Goal: Transaction & Acquisition: Purchase product/service

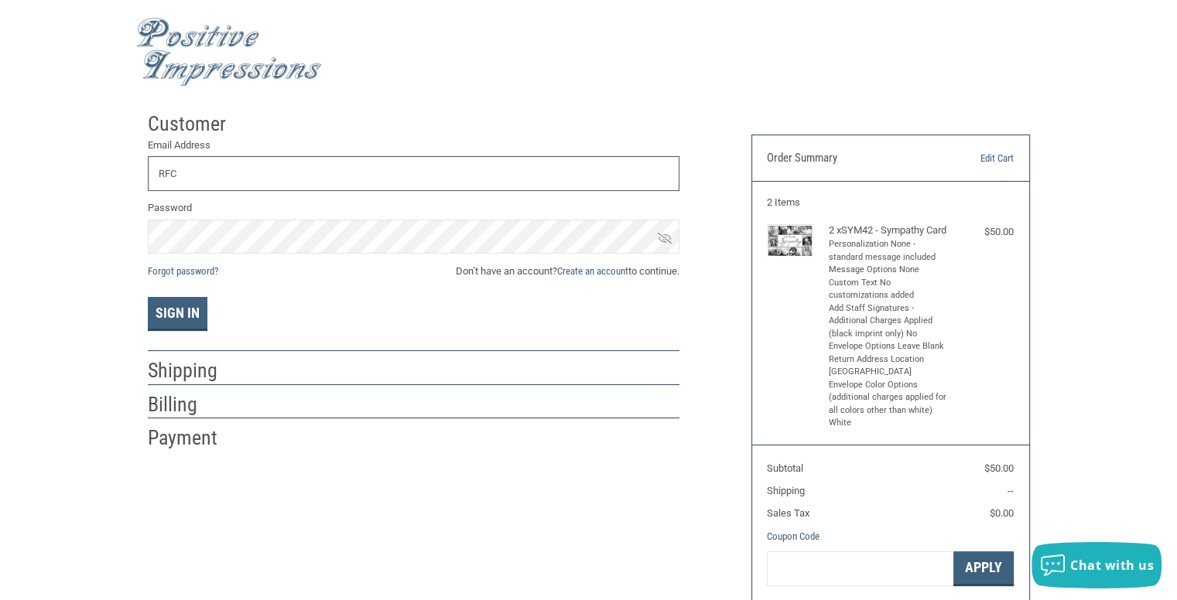
type input "[DOMAIN_NAME][EMAIL_ADDRESS][DOMAIN_NAME]"
click at [179, 273] on link "Forgot password?" at bounding box center [183, 271] width 70 height 12
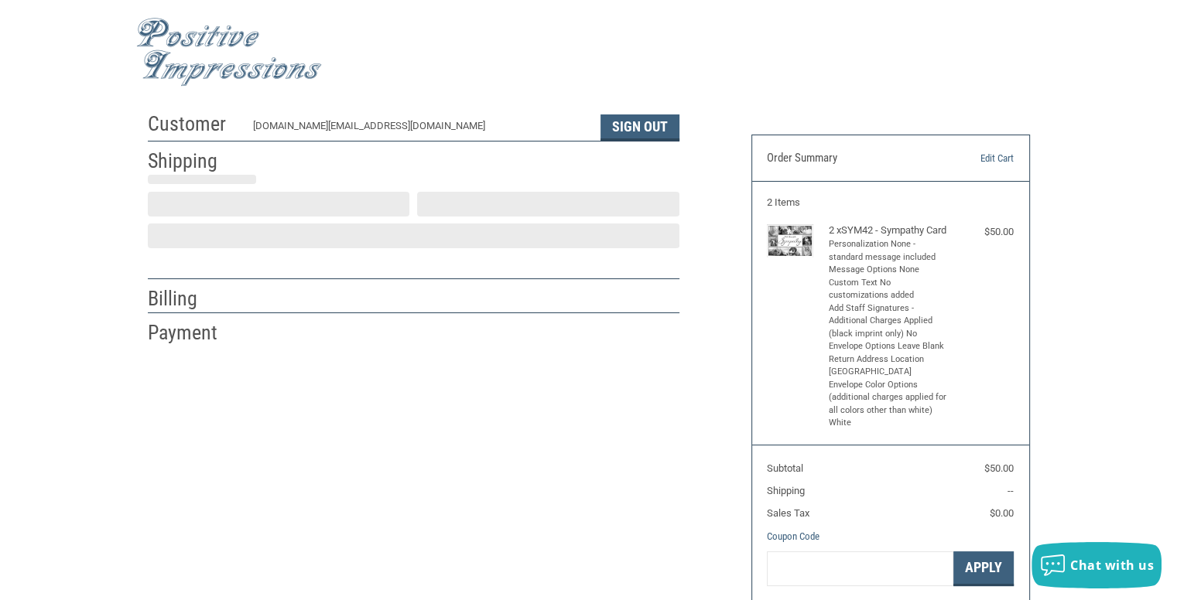
scroll to position [21, 0]
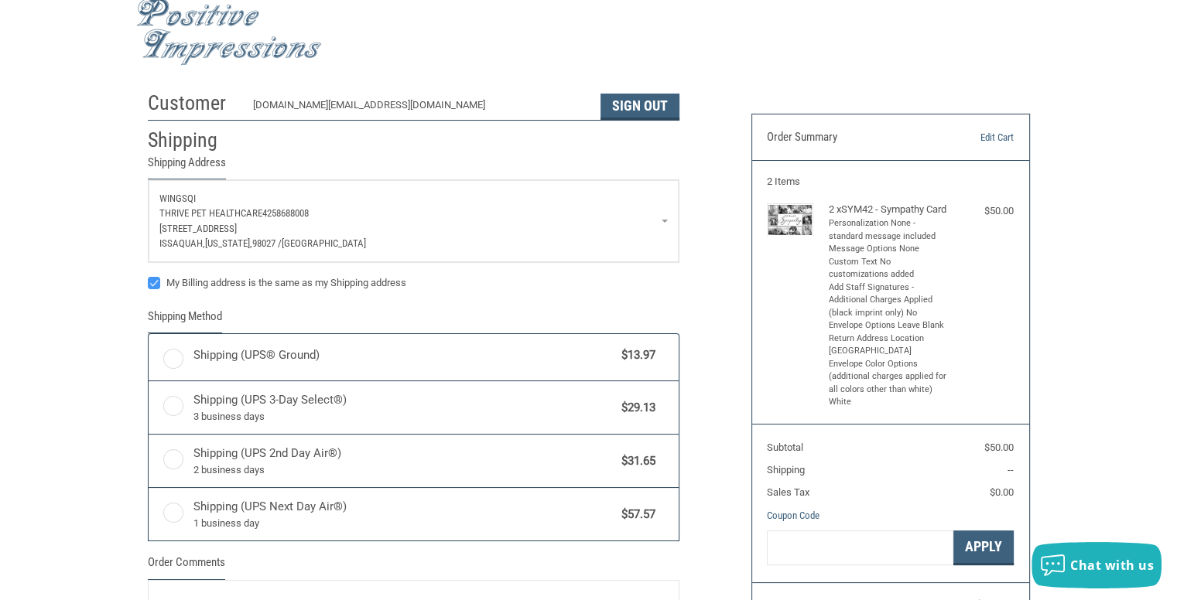
radio input "true"
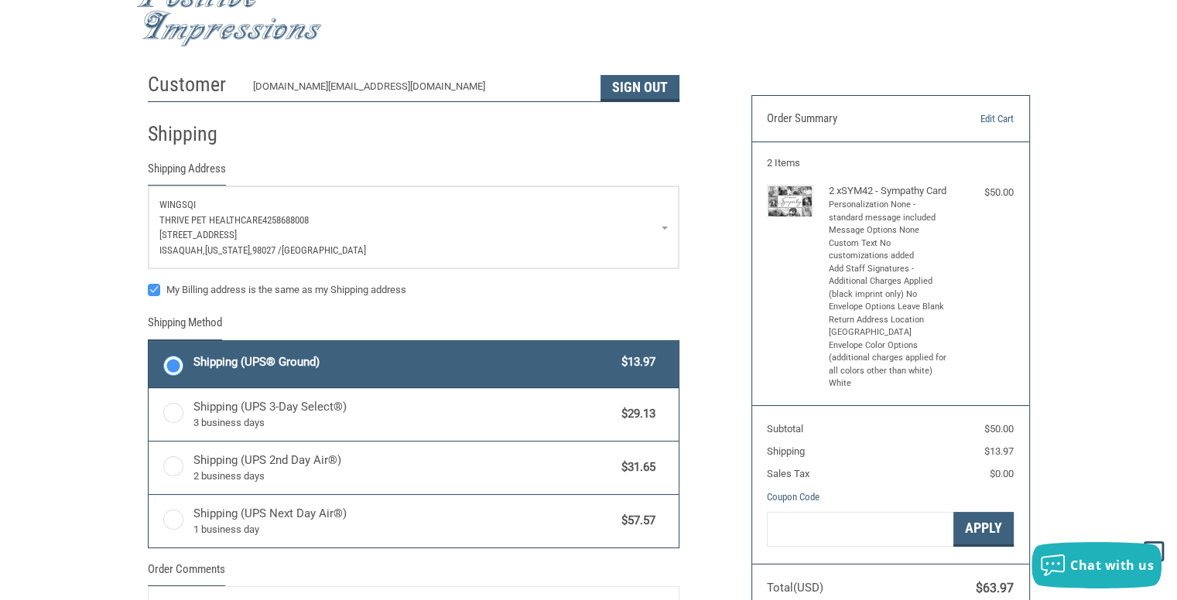
scroll to position [0, 0]
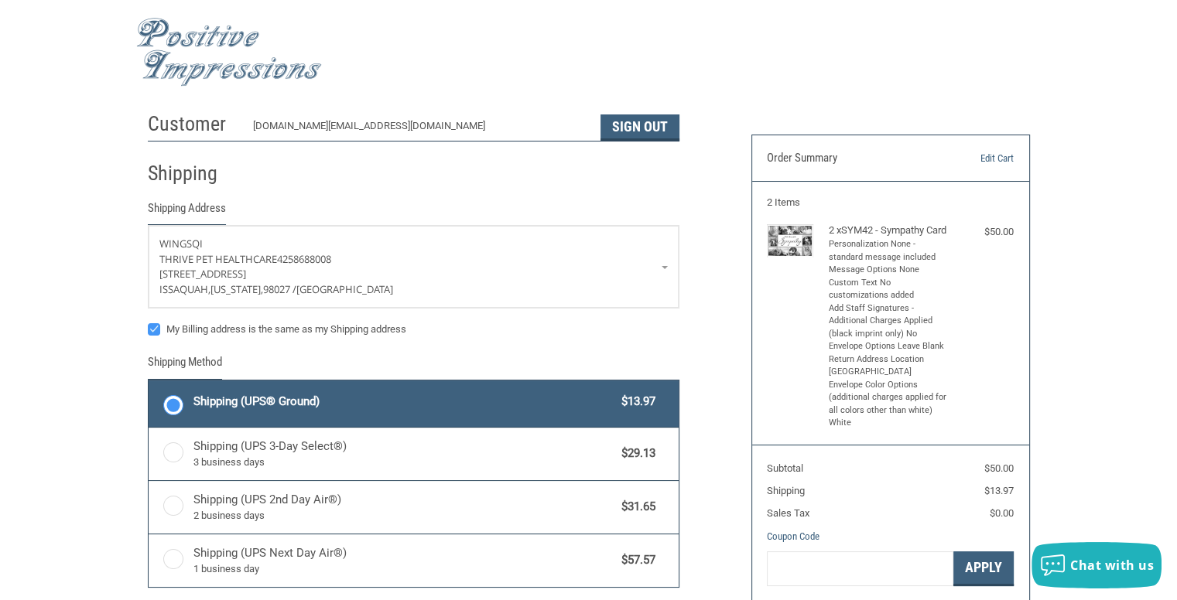
click at [150, 328] on label "My Billing address is the same as my Shipping address" at bounding box center [413, 329] width 531 height 12
click at [149, 323] on input "My Billing address is the same as my Shipping address" at bounding box center [148, 322] width 1 height 1
checkbox input "false"
drag, startPoint x: 352, startPoint y: 123, endPoint x: 331, endPoint y: 125, distance: 21.0
click at [352, 123] on div "[DOMAIN_NAME][EMAIL_ADDRESS][DOMAIN_NAME]" at bounding box center [419, 129] width 332 height 22
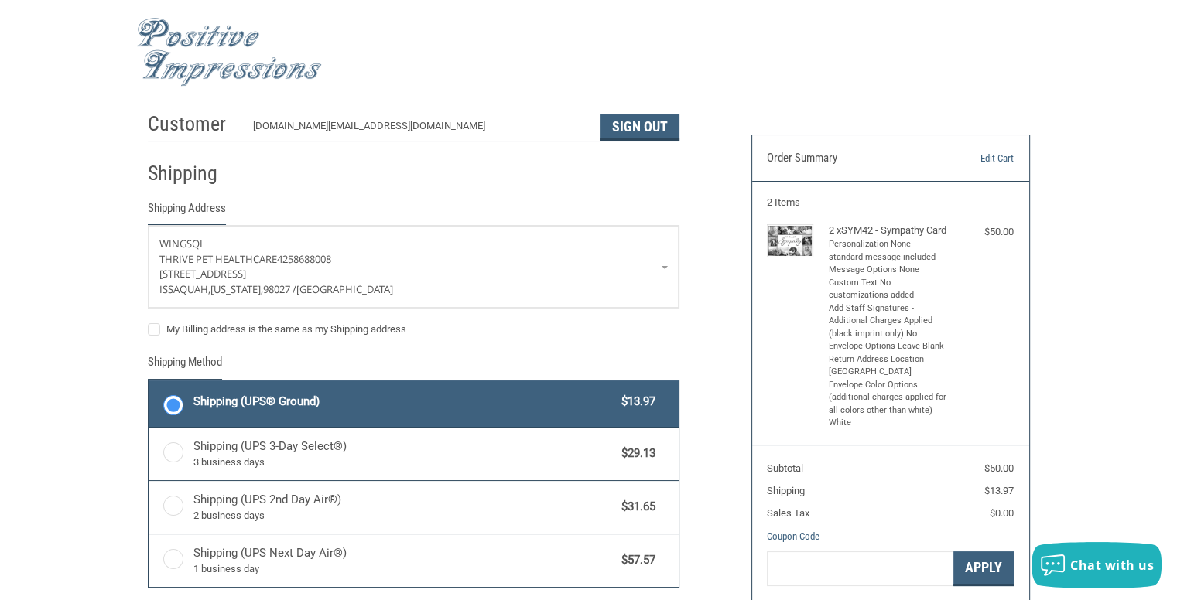
click at [207, 125] on h2 "Customer" at bounding box center [193, 124] width 91 height 26
click at [192, 32] on img at bounding box center [229, 52] width 186 height 69
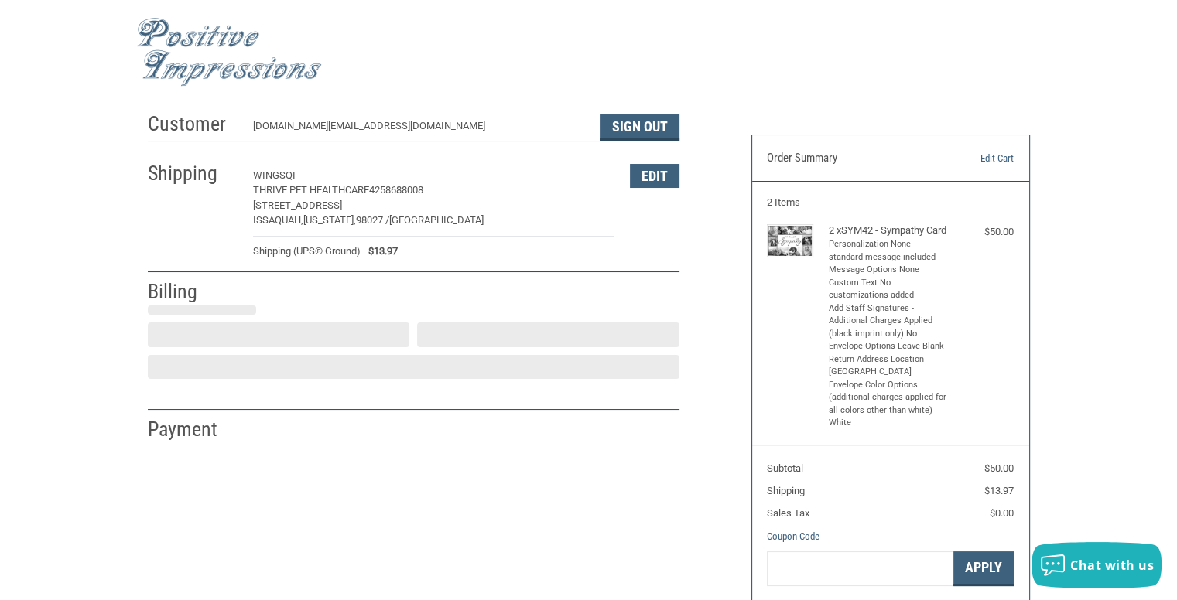
select select "US"
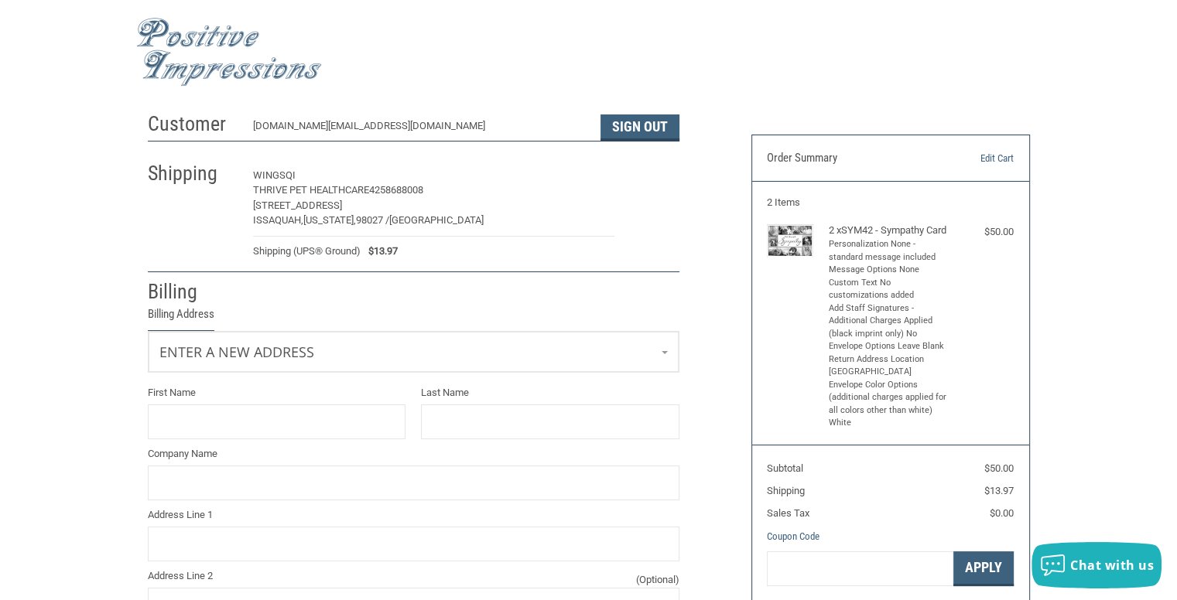
click at [644, 178] on button "Edit" at bounding box center [655, 176] width 50 height 24
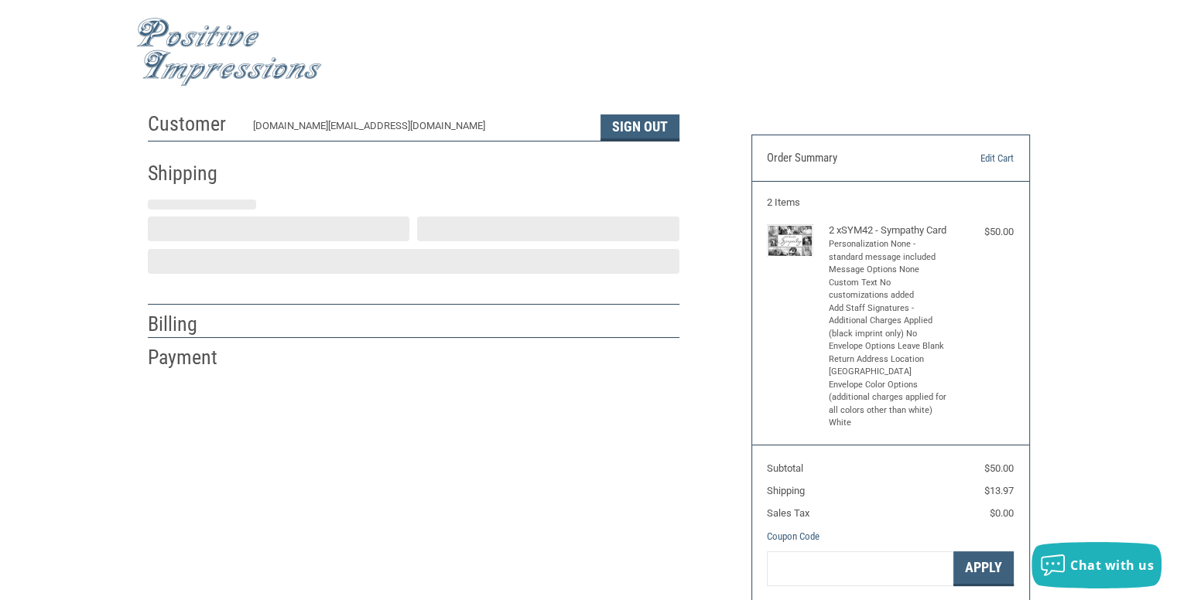
select select "US"
select select "WA"
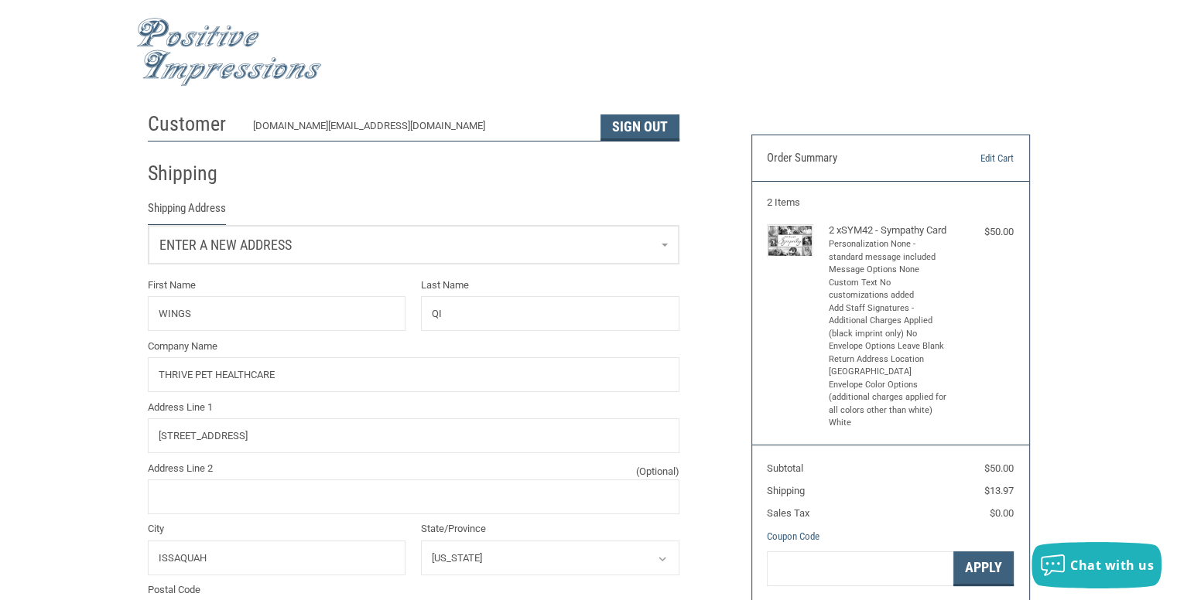
click at [305, 248] on link "Enter a new address" at bounding box center [414, 245] width 530 height 38
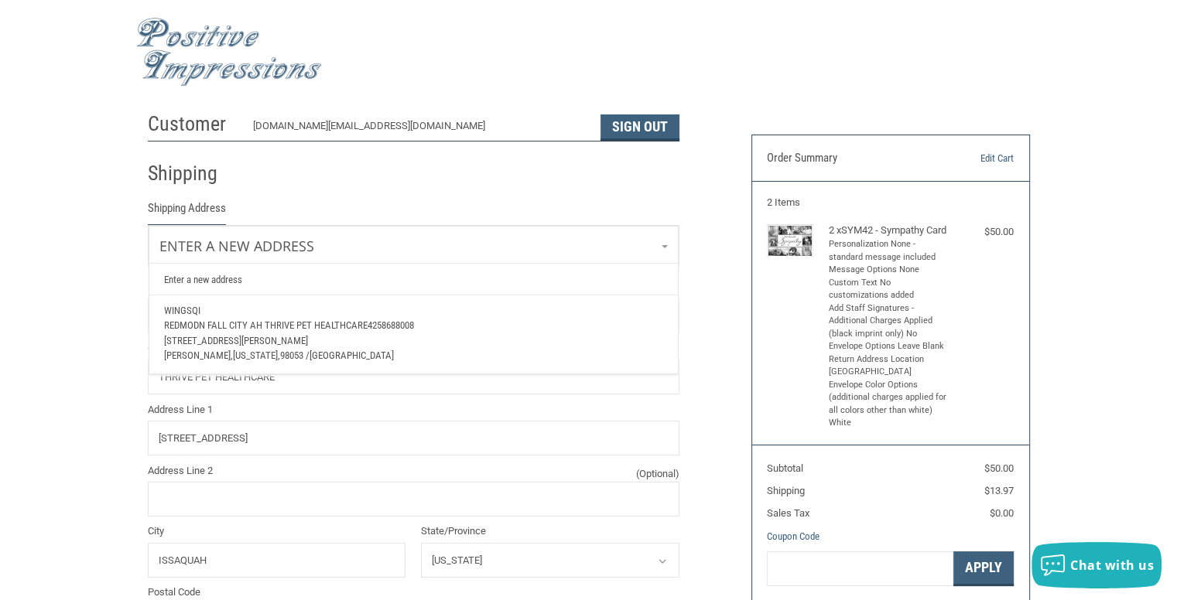
click at [313, 338] on p "24326 NE REDMOND FALL CITY RD" at bounding box center [413, 340] width 498 height 15
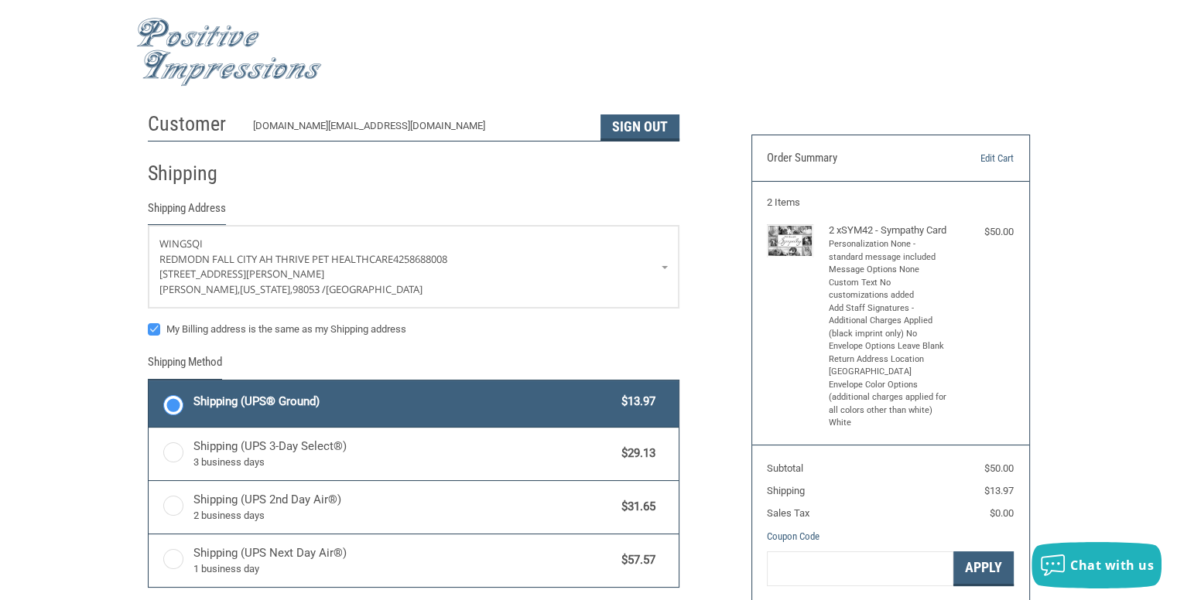
click at [154, 323] on label "My Billing address is the same as my Shipping address" at bounding box center [413, 329] width 531 height 12
click at [149, 322] on input "My Billing address is the same as my Shipping address" at bounding box center [148, 322] width 1 height 1
checkbox input "false"
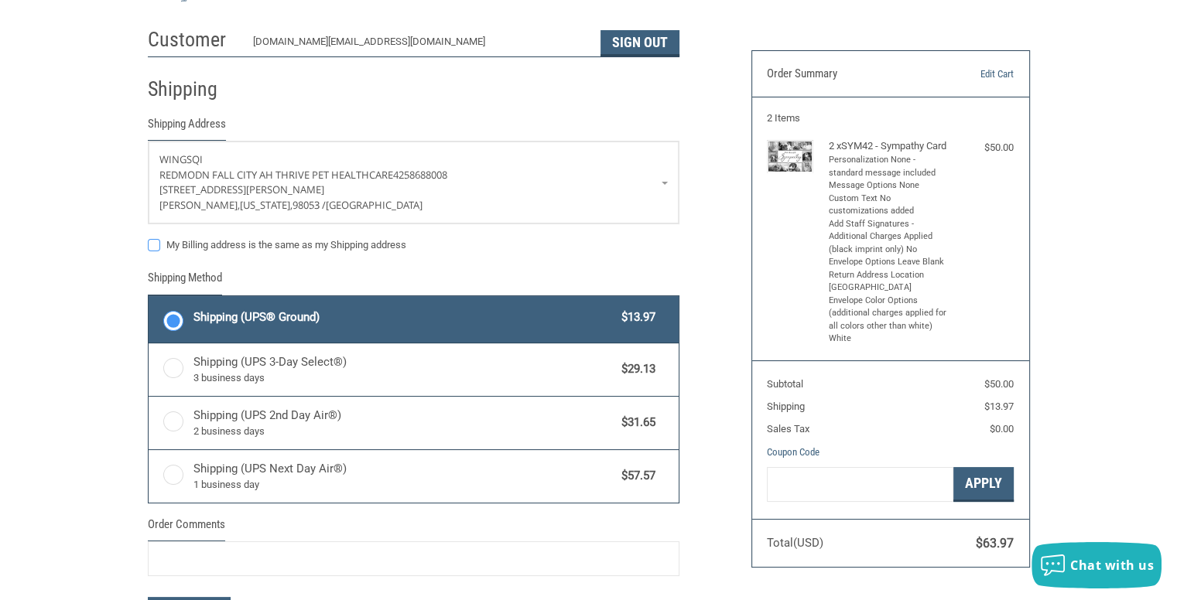
scroll to position [232, 0]
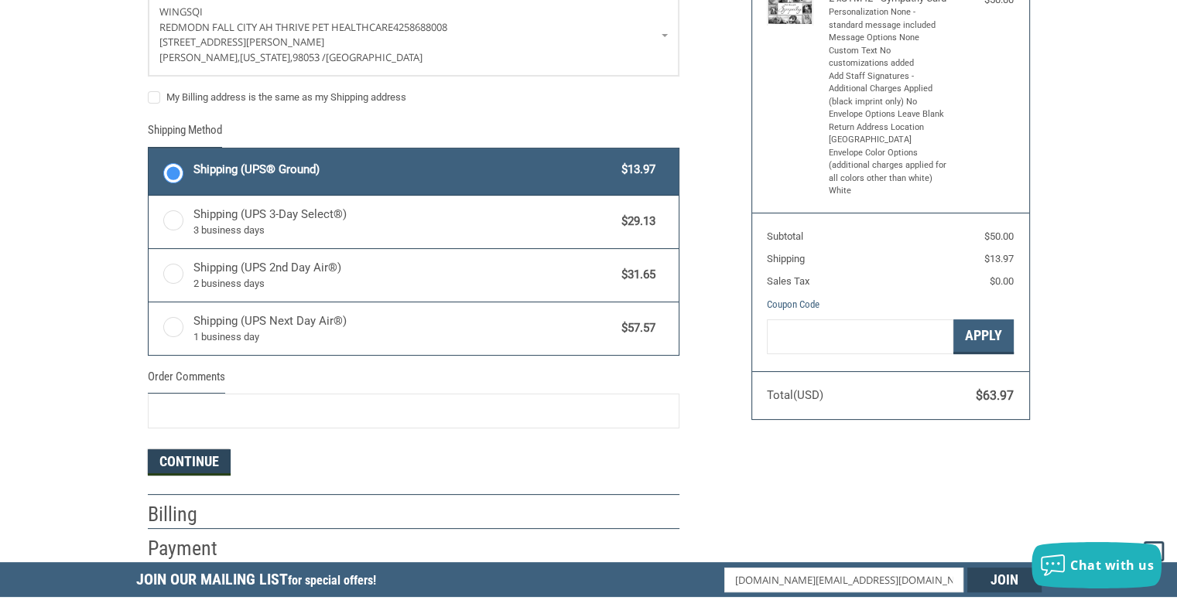
click at [200, 462] on button "Continue" at bounding box center [189, 462] width 83 height 26
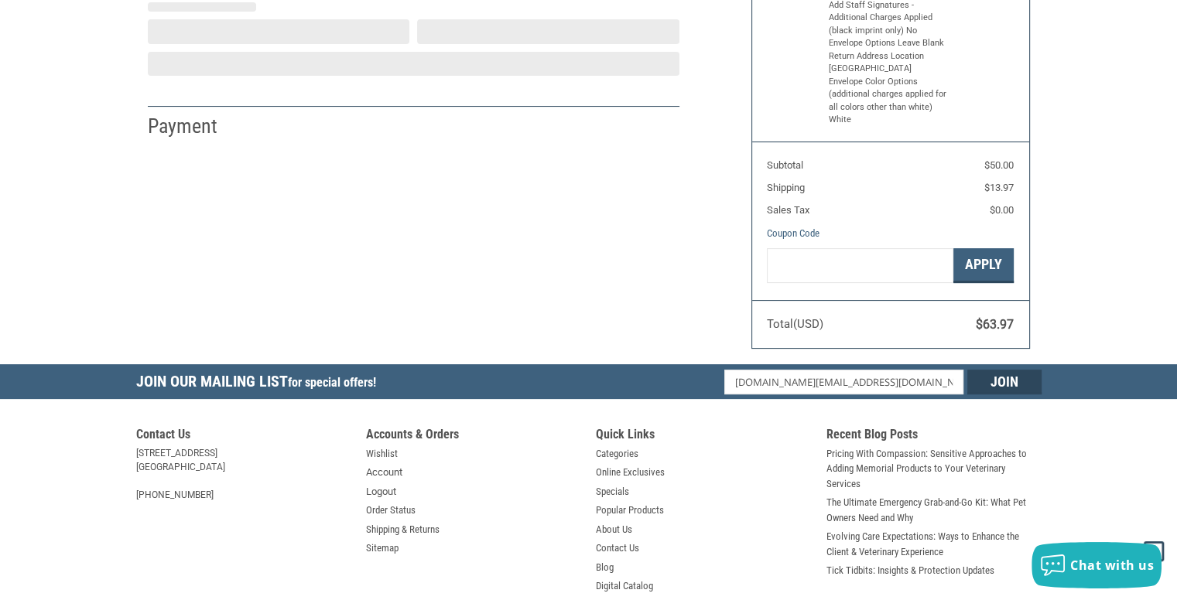
select select "US"
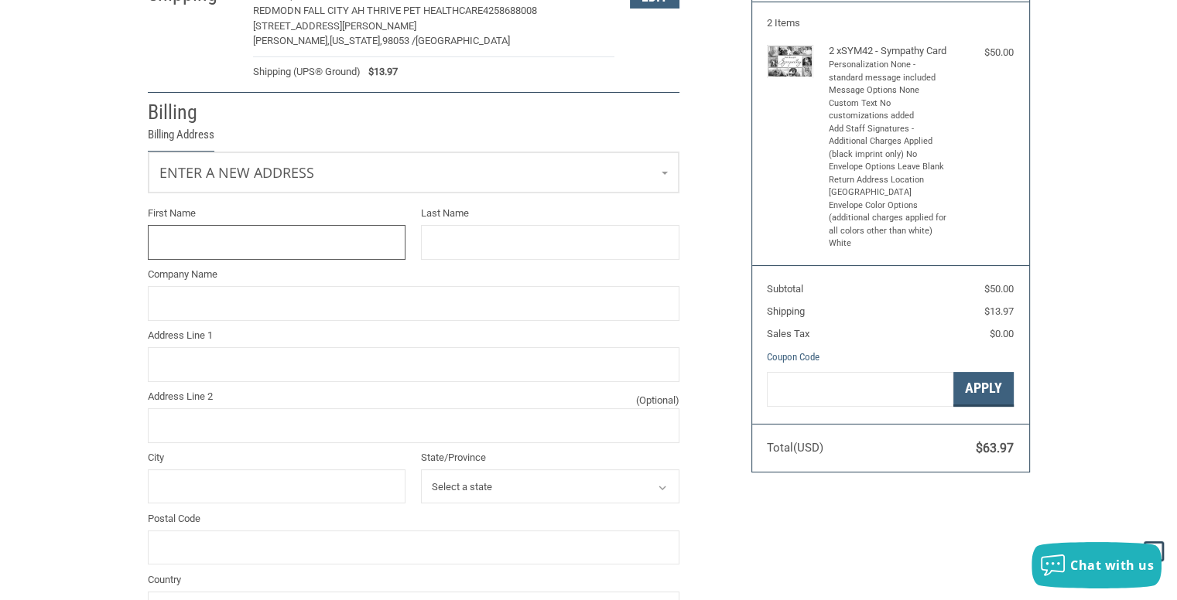
scroll to position [152, 0]
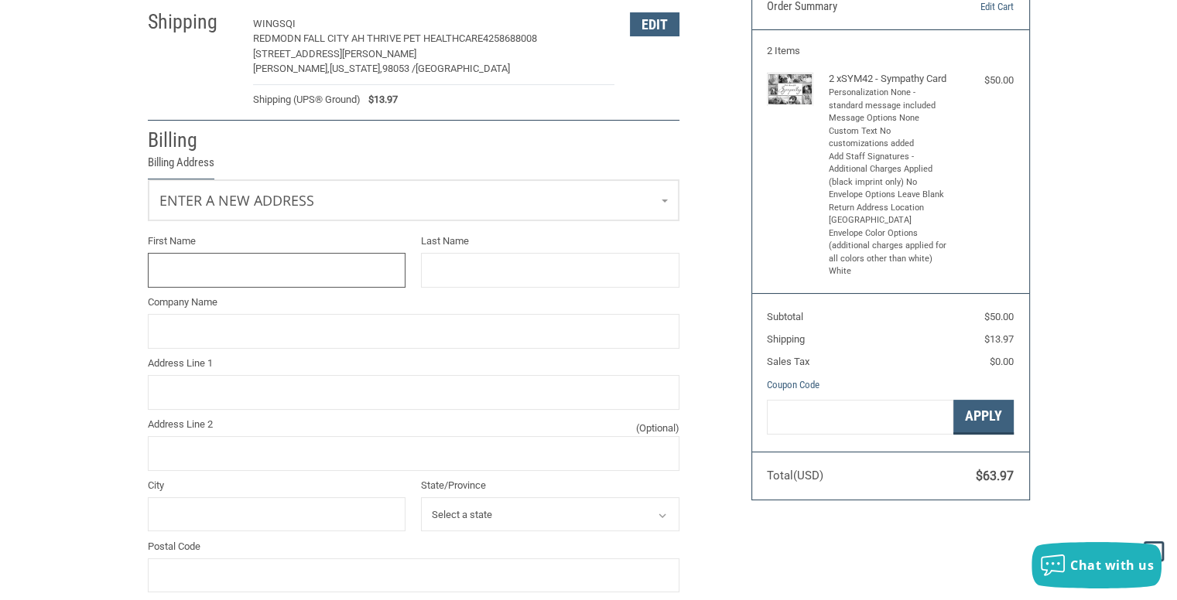
click at [208, 260] on input "First Name" at bounding box center [277, 270] width 258 height 35
type input "WINGS"
drag, startPoint x: 481, startPoint y: 277, endPoint x: 489, endPoint y: 292, distance: 16.6
click at [481, 277] on input "Last Name" at bounding box center [550, 270] width 258 height 35
type input "QI"
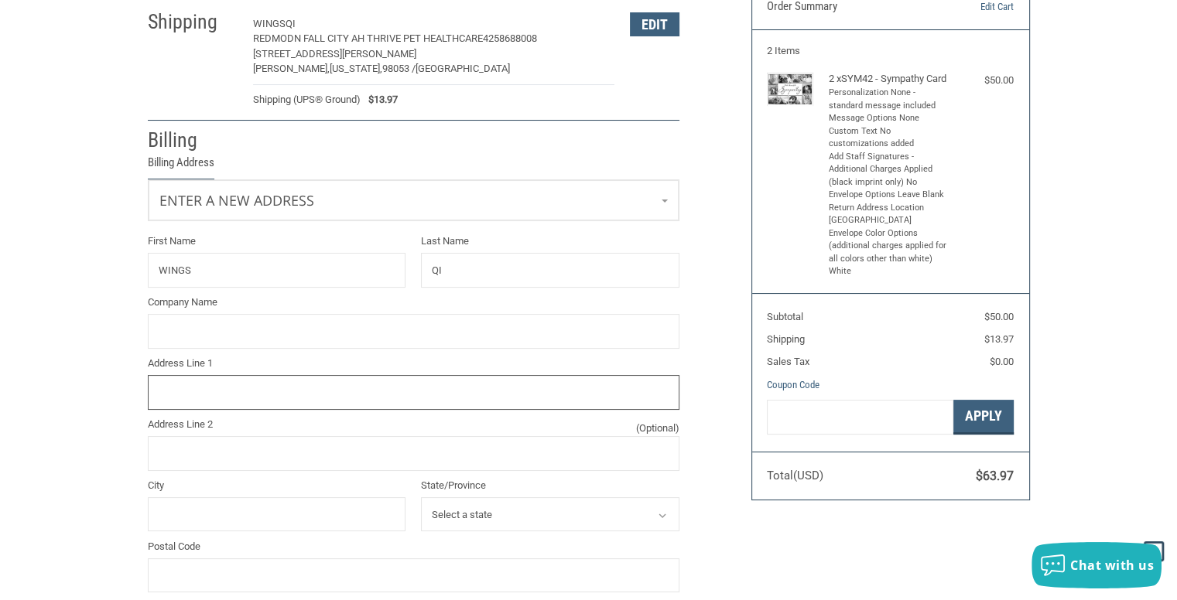
click at [223, 401] on input "Address Line 1" at bounding box center [413, 392] width 531 height 35
type input "211 Walter Seaholm Dr Suite #200"
type input "Austin"
select select "TX"
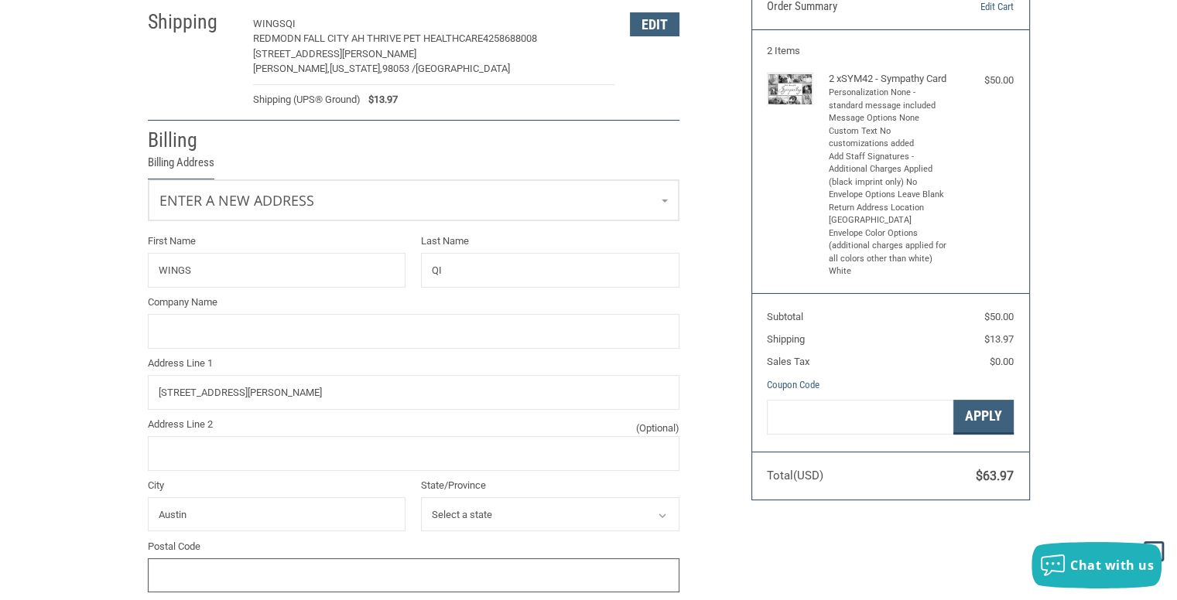
type input "78701"
type input "211 WALTER SEAHOLM DR SUITE #200"
type input "AUSTIN"
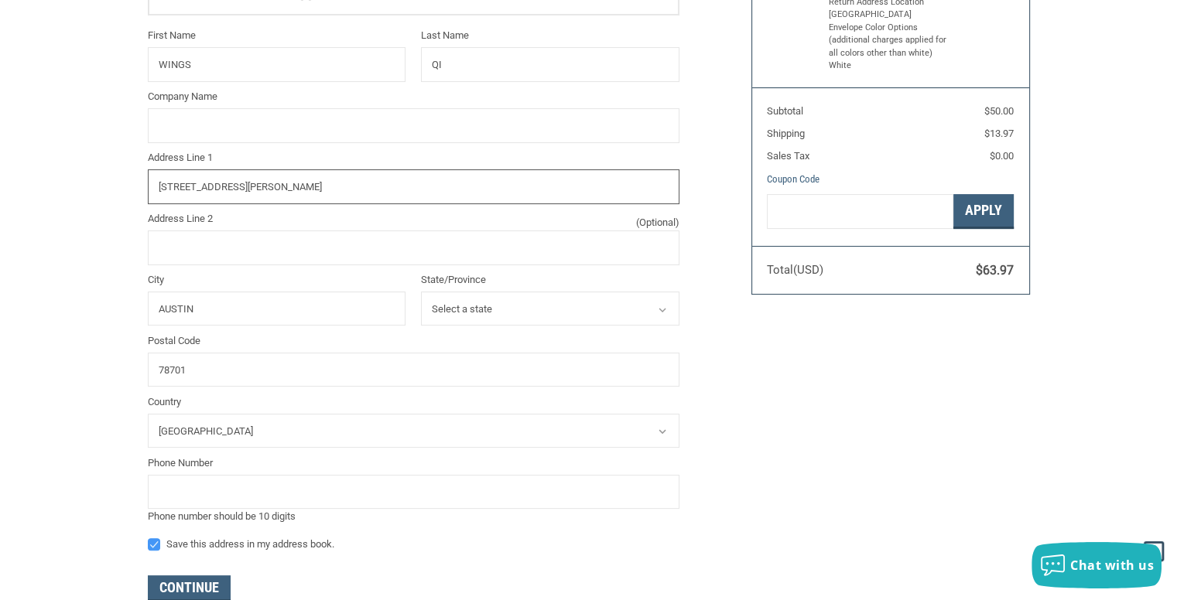
scroll to position [538, 0]
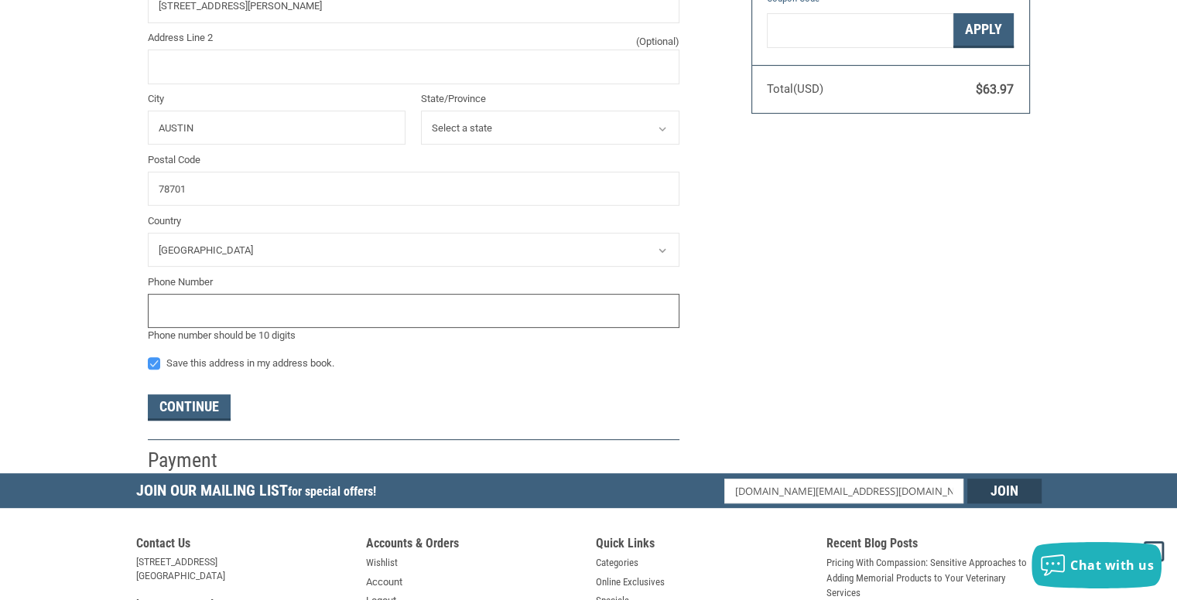
click at [232, 305] on input "tel" at bounding box center [413, 311] width 531 height 35
type input "4258688008"
click at [156, 360] on label "Save this address in my address book." at bounding box center [413, 363] width 531 height 12
click at [149, 357] on input "Save this address in my address book." at bounding box center [148, 356] width 1 height 1
checkbox input "false"
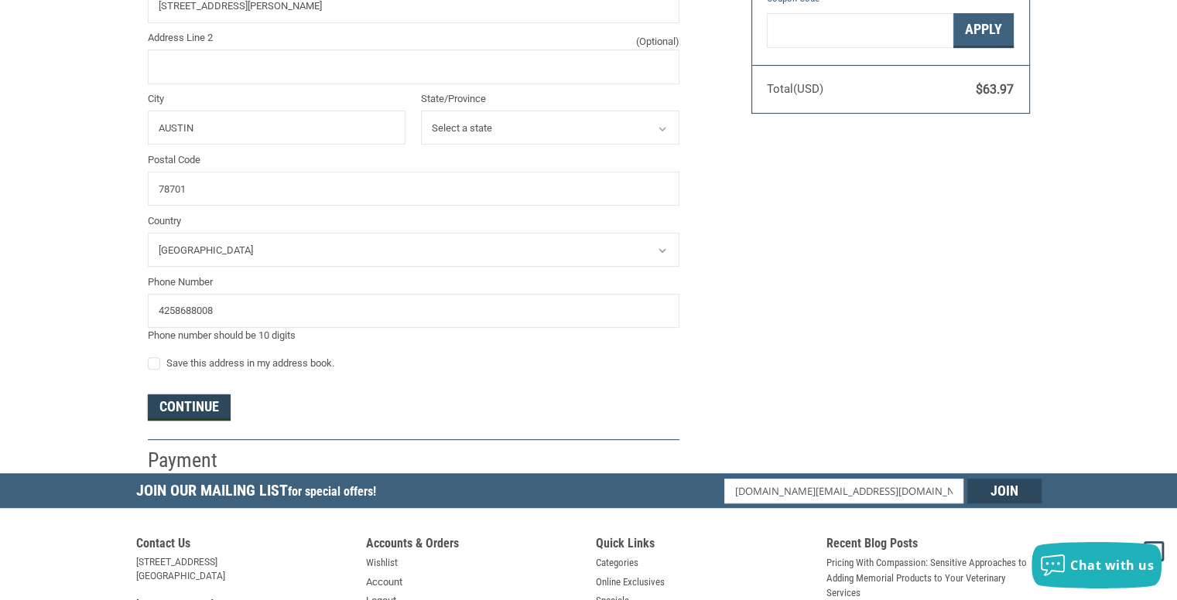
click at [186, 407] on button "Continue" at bounding box center [189, 408] width 83 height 26
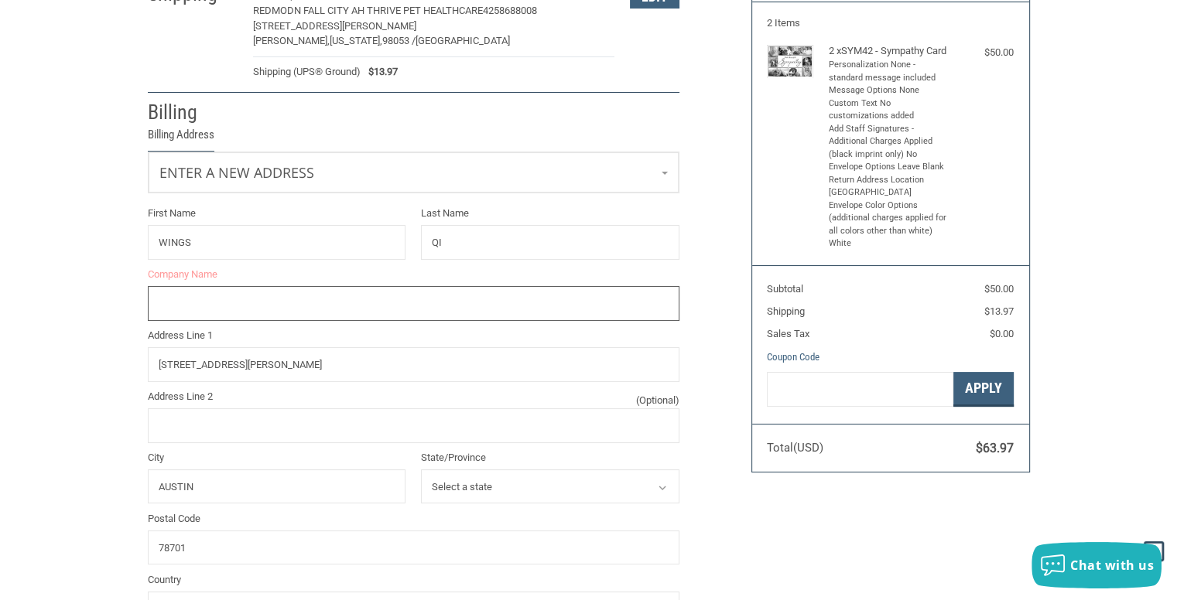
scroll to position [173, 0]
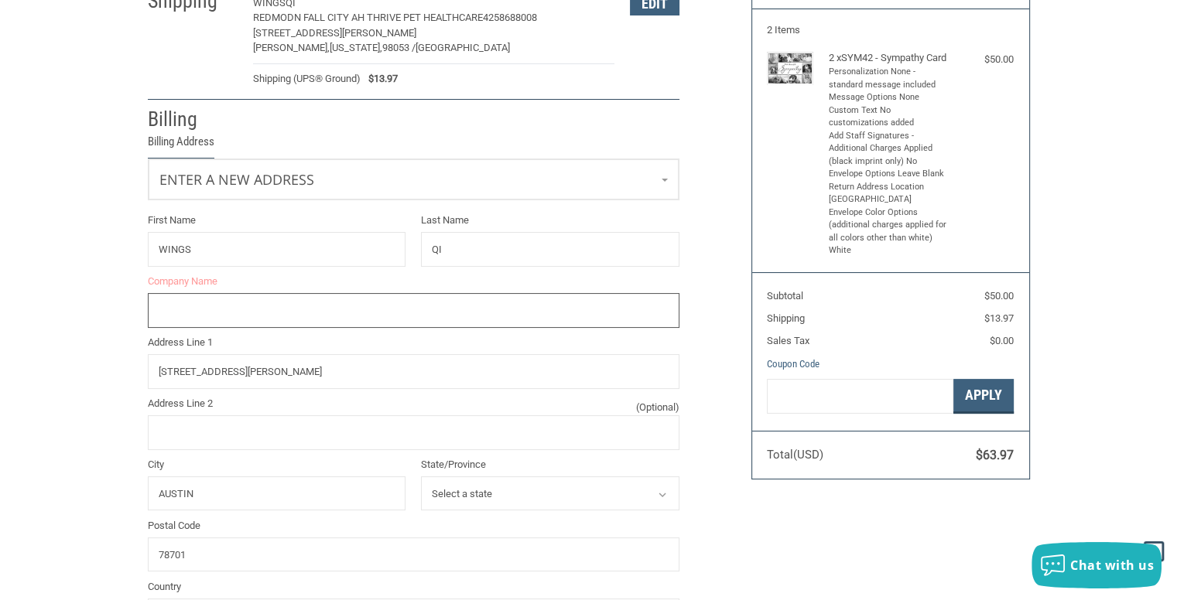
click at [237, 298] on input "Company Name" at bounding box center [413, 310] width 531 height 35
type input "REDMOND FALL CITY ANIMAL HOSPITAL"
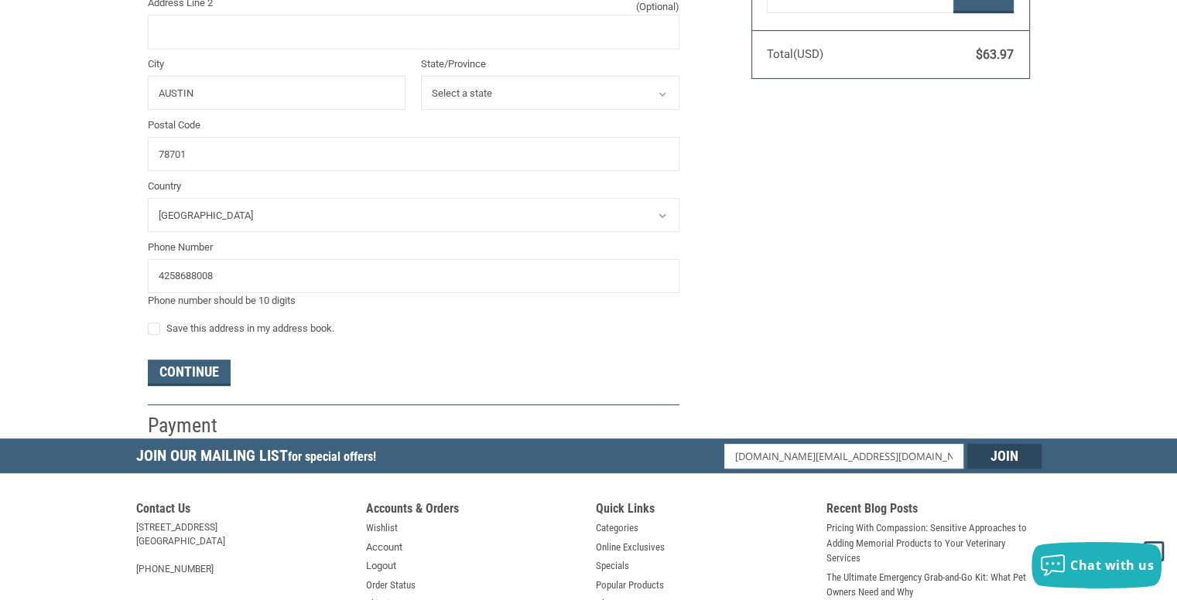
scroll to position [714, 0]
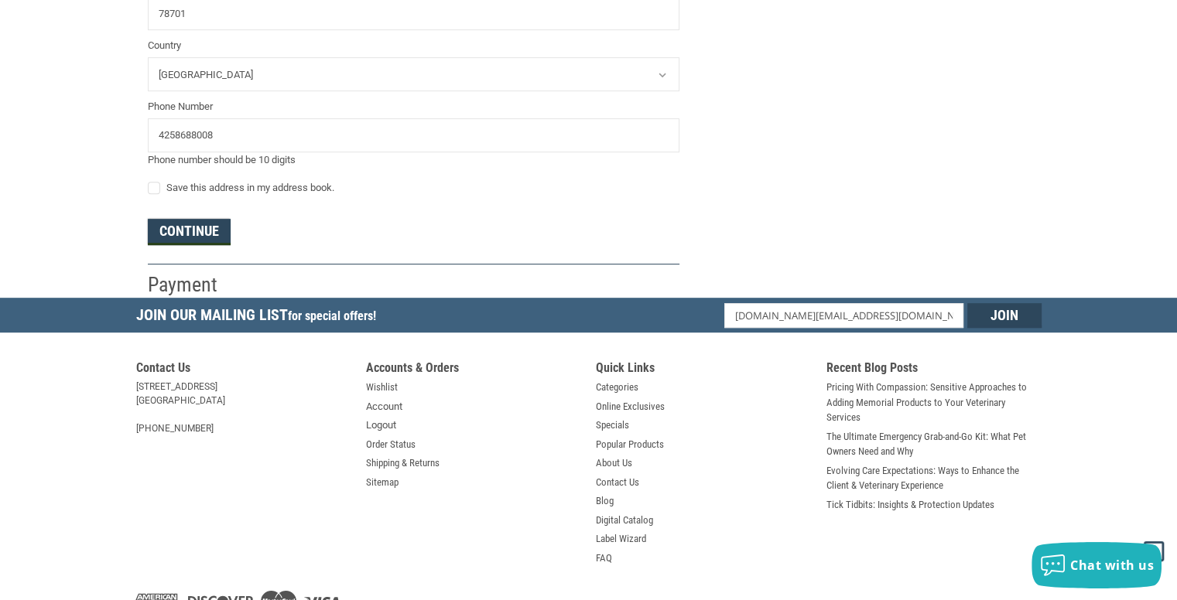
click at [186, 236] on button "Continue" at bounding box center [189, 232] width 83 height 26
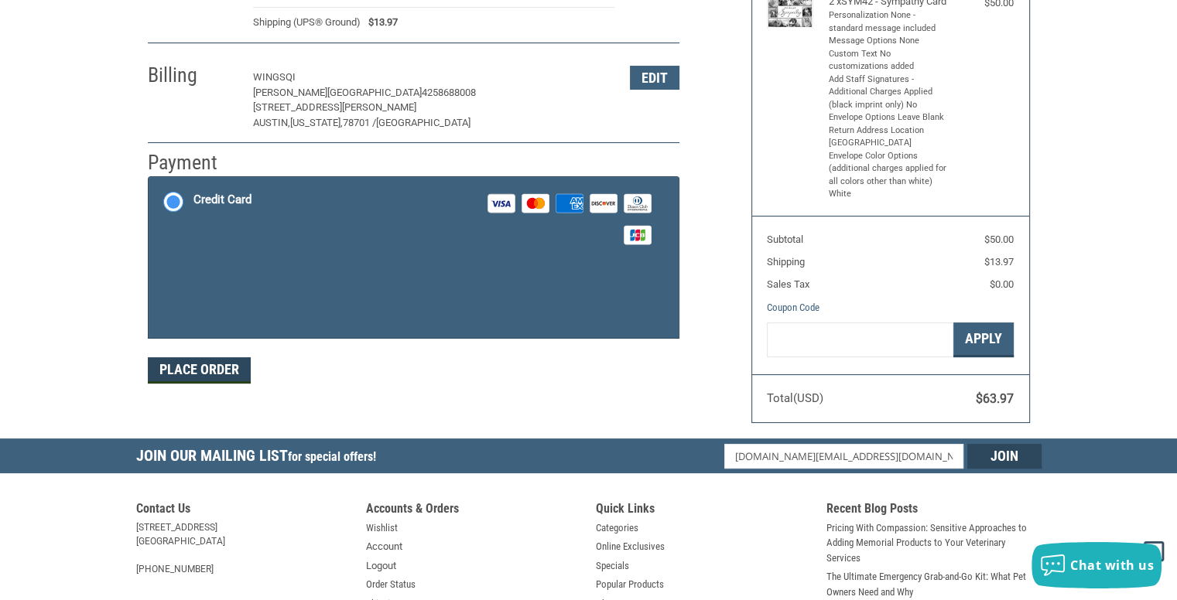
scroll to position [87, 0]
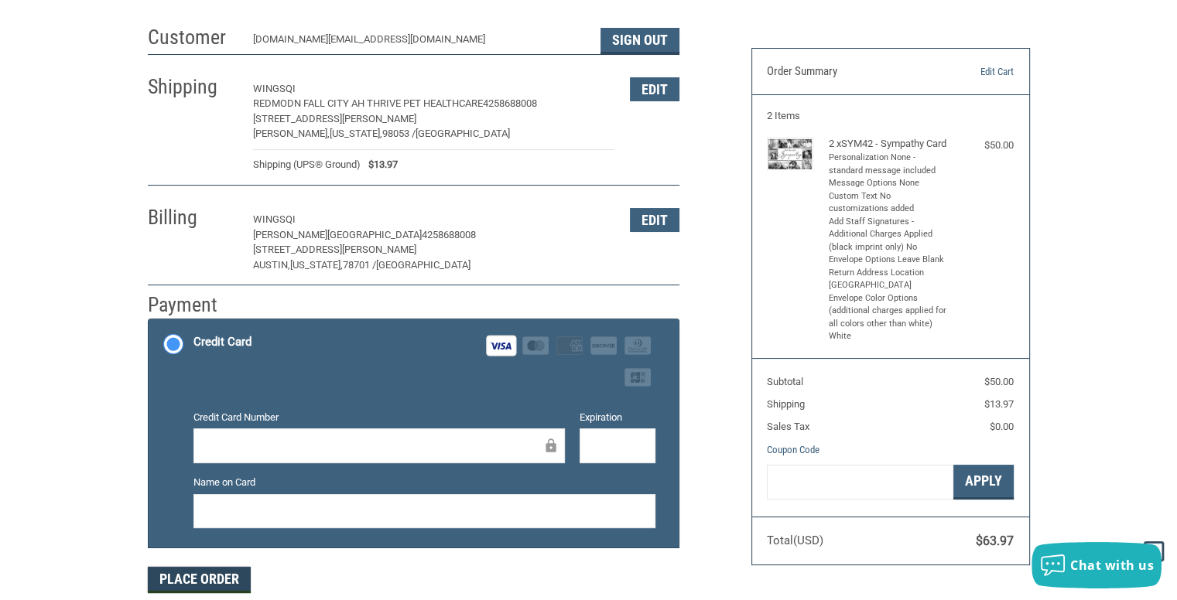
click at [225, 577] on button "Place Order" at bounding box center [199, 580] width 103 height 26
